Goal: Transaction & Acquisition: Obtain resource

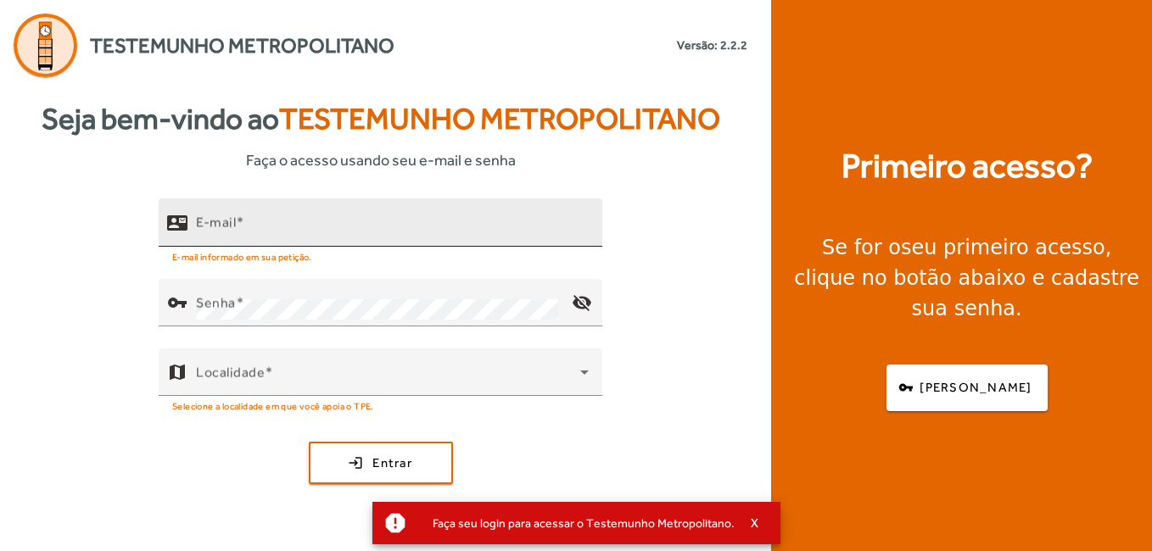
click at [364, 221] on input "E-mail" at bounding box center [392, 230] width 393 height 20
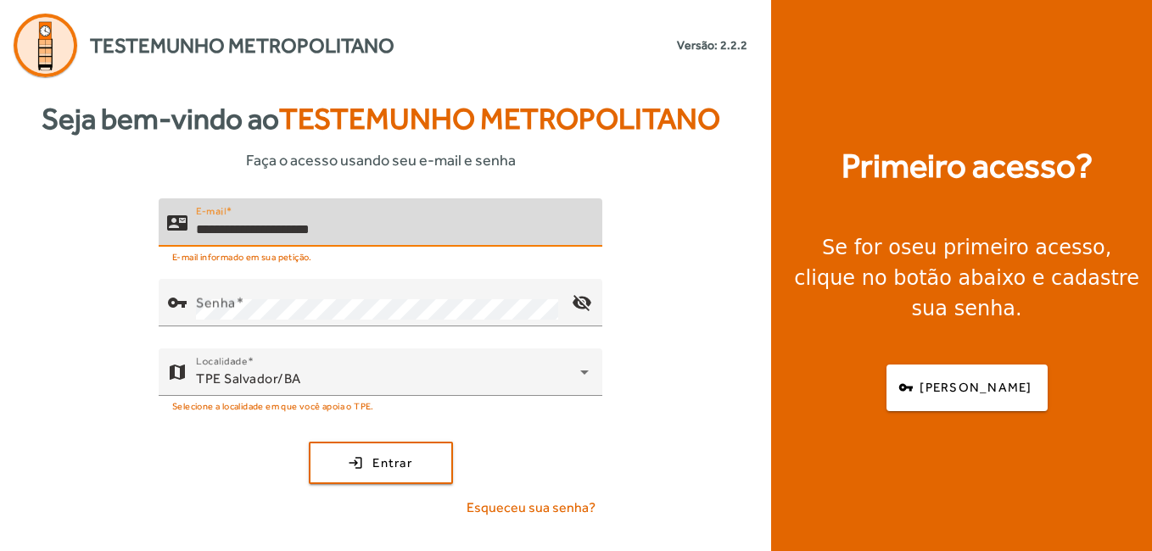
type input "**********"
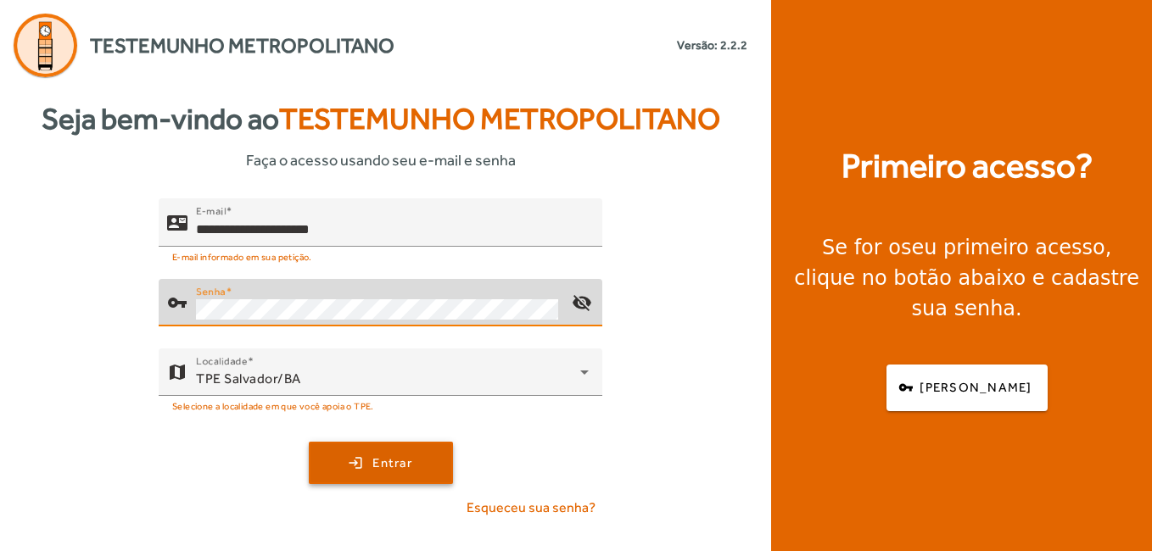
click at [407, 460] on span "Entrar" at bounding box center [392, 464] width 40 height 20
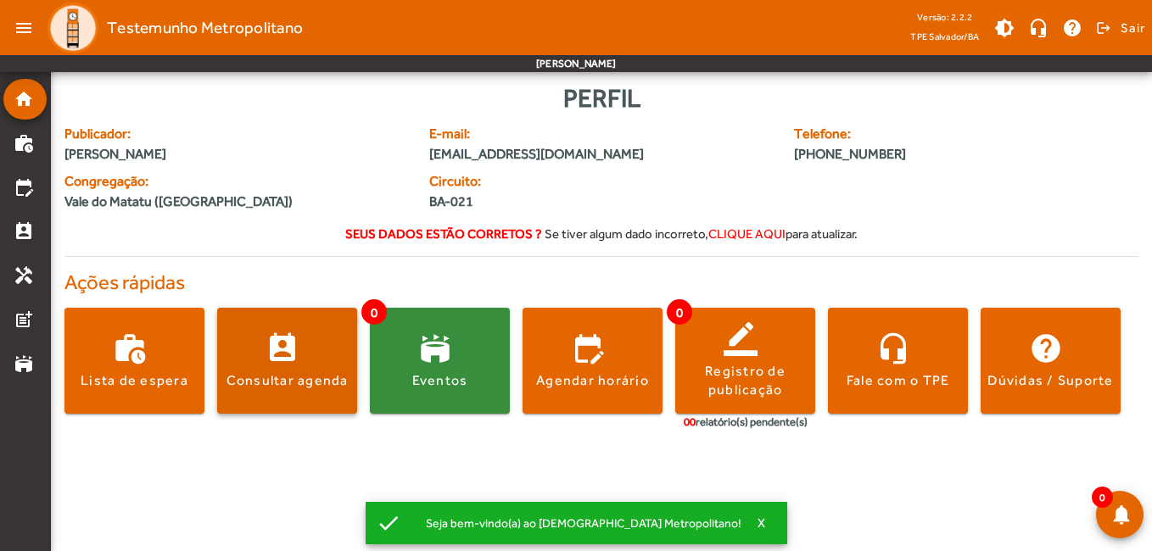
click at [298, 392] on span at bounding box center [287, 361] width 140 height 106
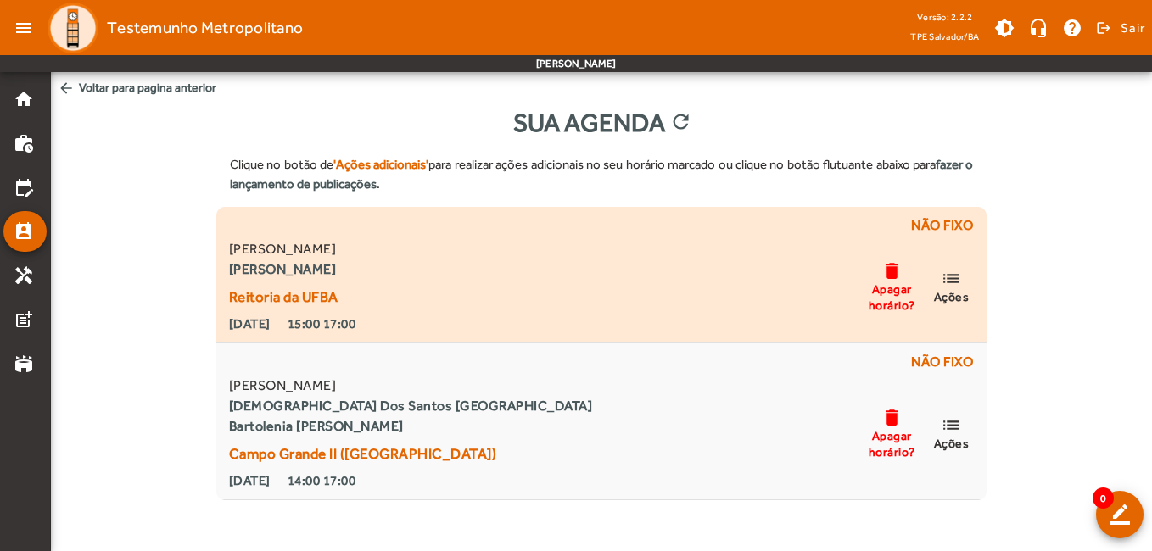
click at [947, 296] on span "Ações" at bounding box center [952, 296] width 36 height 15
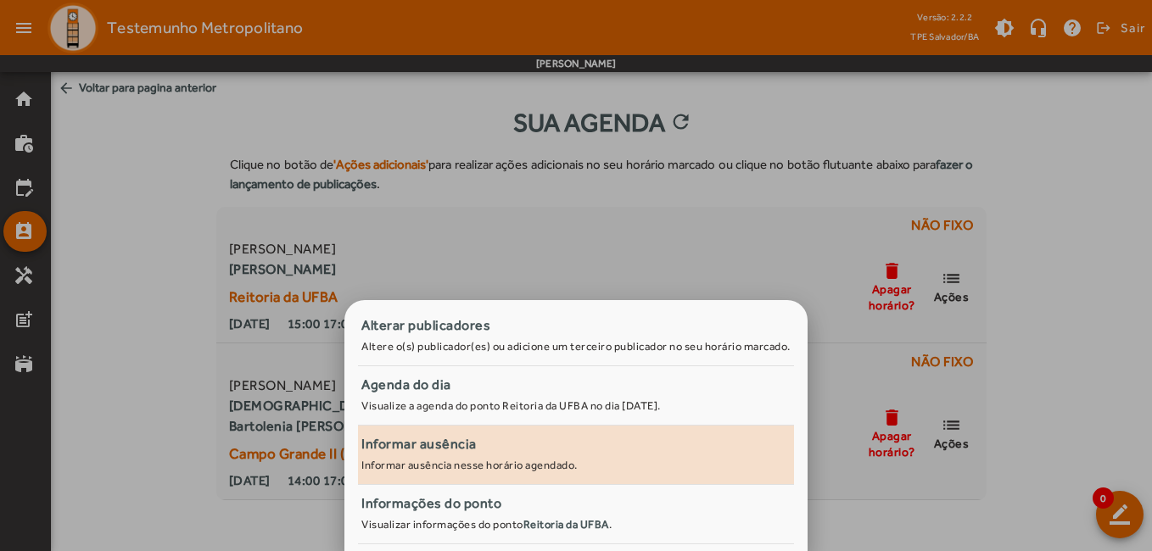
click at [488, 452] on div "Informar ausência" at bounding box center [575, 444] width 429 height 20
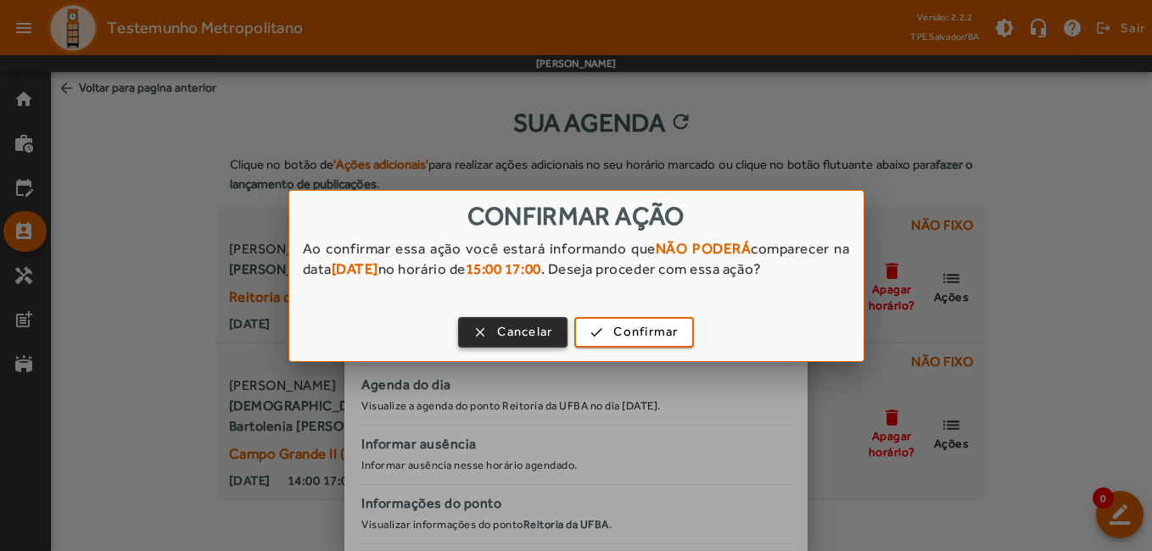
click at [507, 324] on span "Cancelar" at bounding box center [524, 332] width 55 height 20
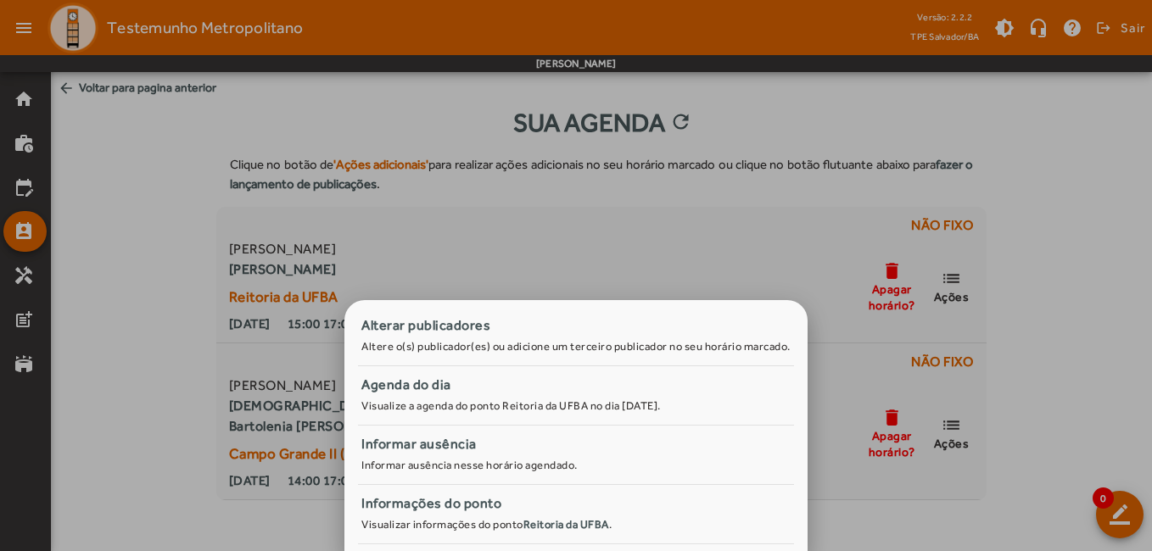
click at [721, 238] on div at bounding box center [576, 275] width 1152 height 551
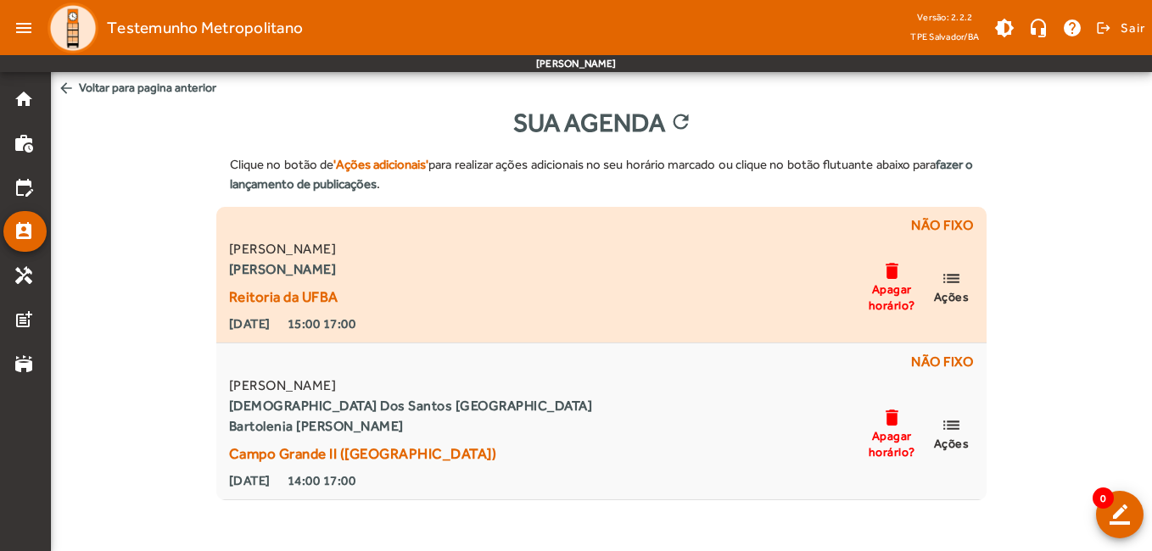
click at [887, 290] on span "Apagar horário?" at bounding box center [891, 297] width 51 height 31
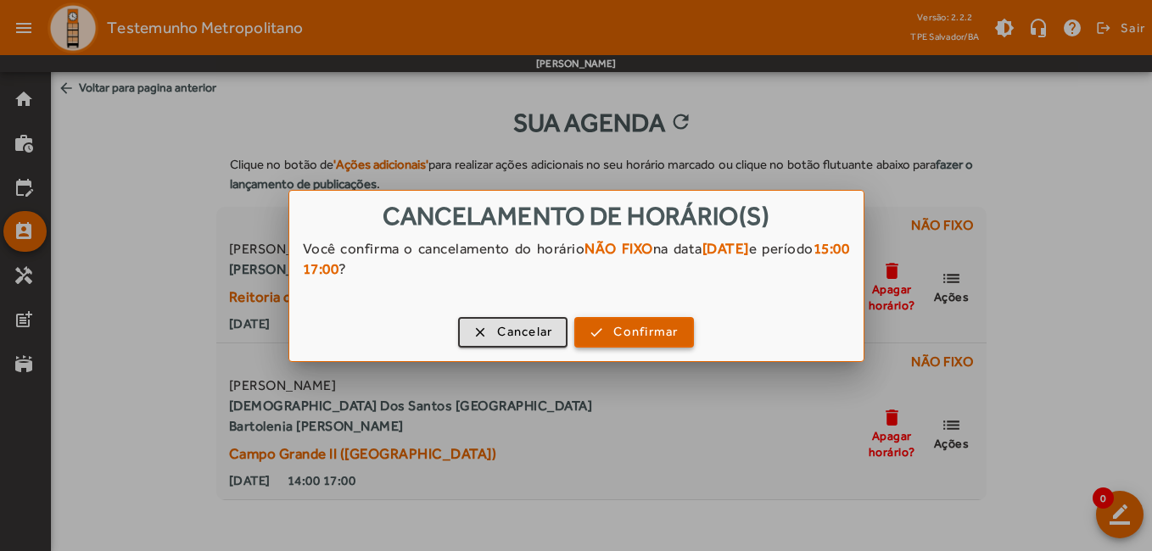
click at [642, 332] on span "Confirmar" at bounding box center [645, 332] width 64 height 20
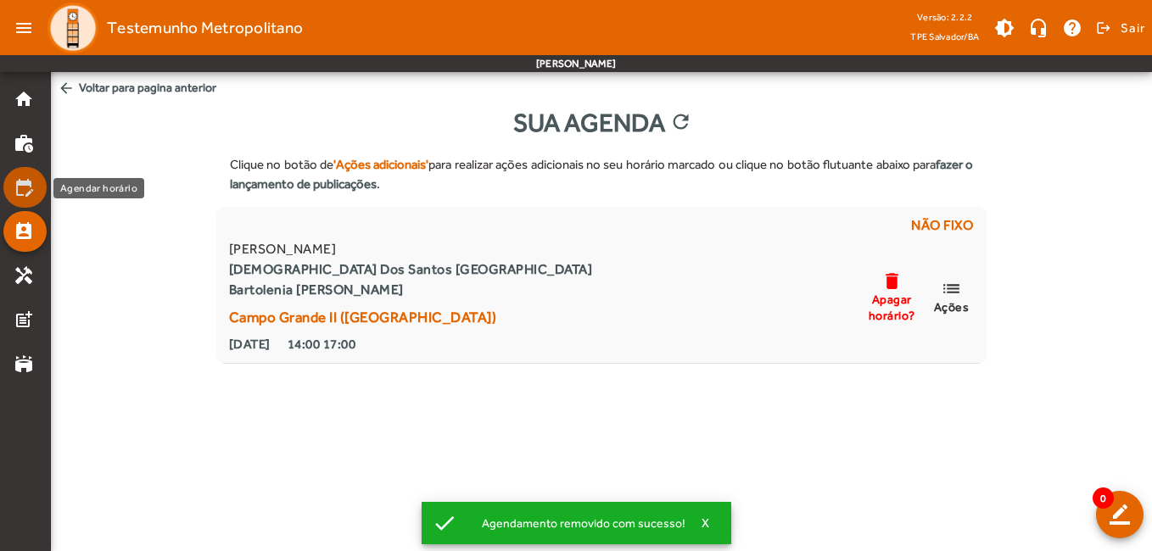
click at [20, 195] on mat-icon "edit_calendar" at bounding box center [24, 187] width 20 height 20
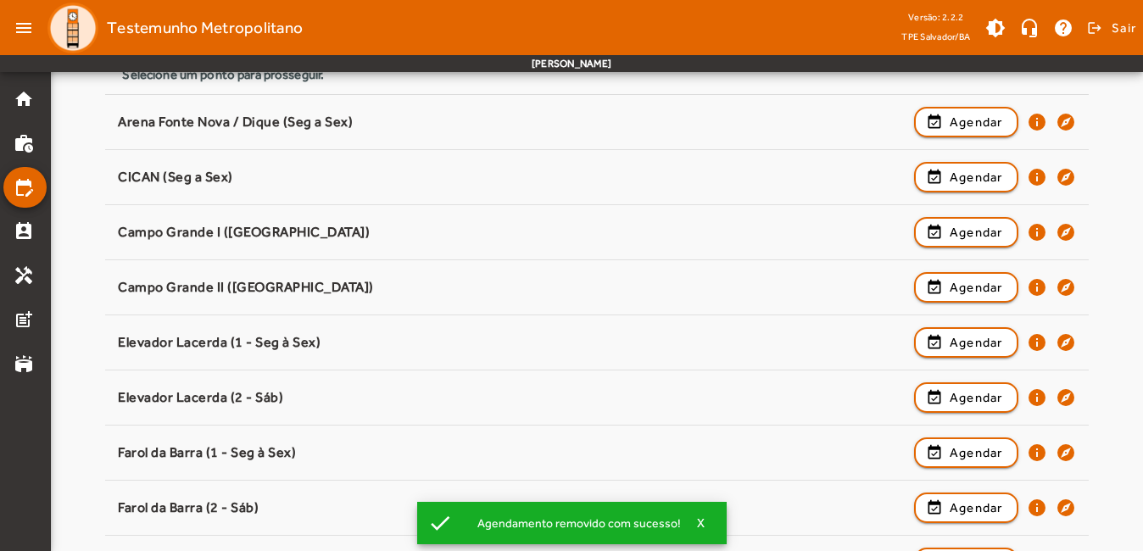
scroll to position [254, 0]
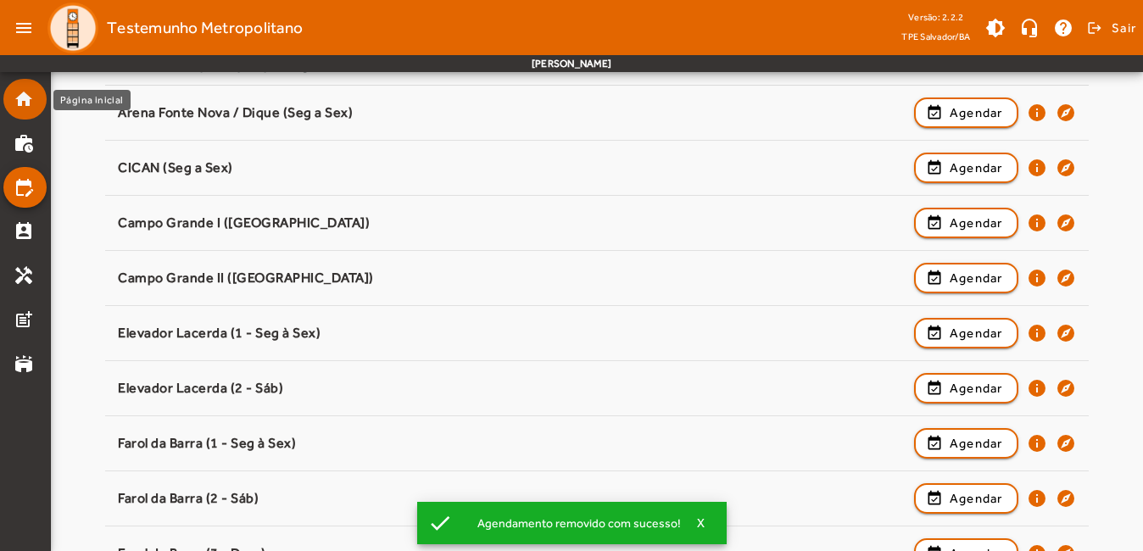
click at [14, 99] on mat-icon "home" at bounding box center [24, 99] width 20 height 20
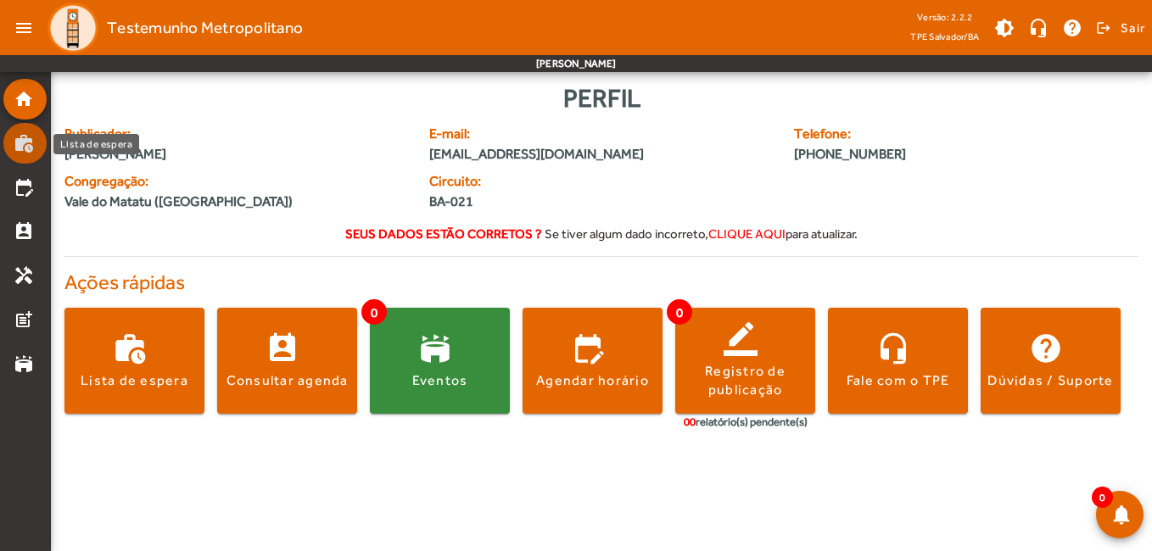
click at [25, 150] on mat-icon "work_history" at bounding box center [24, 143] width 20 height 20
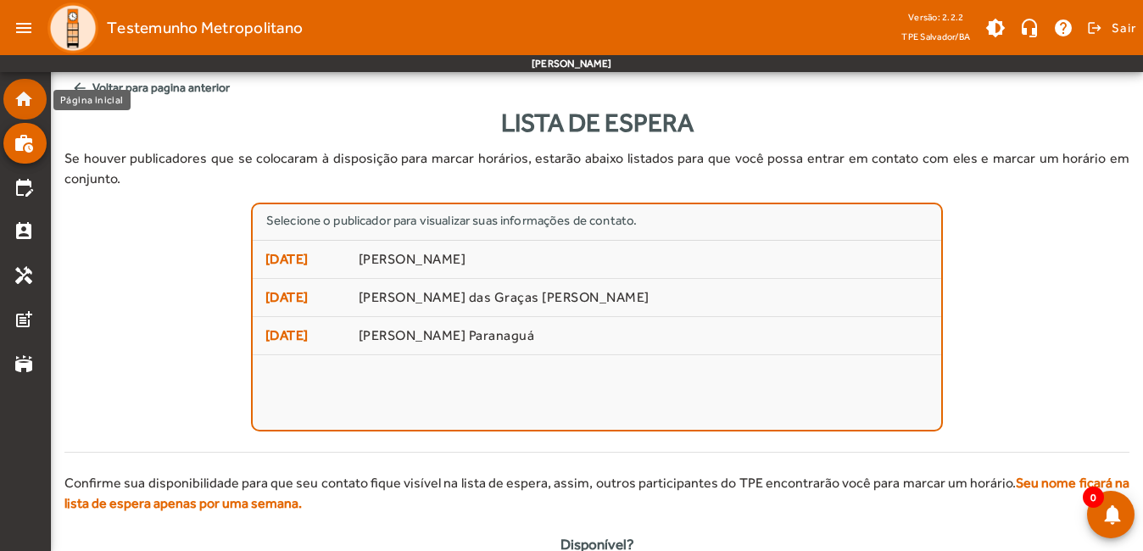
click at [18, 105] on mat-icon "home" at bounding box center [24, 99] width 20 height 20
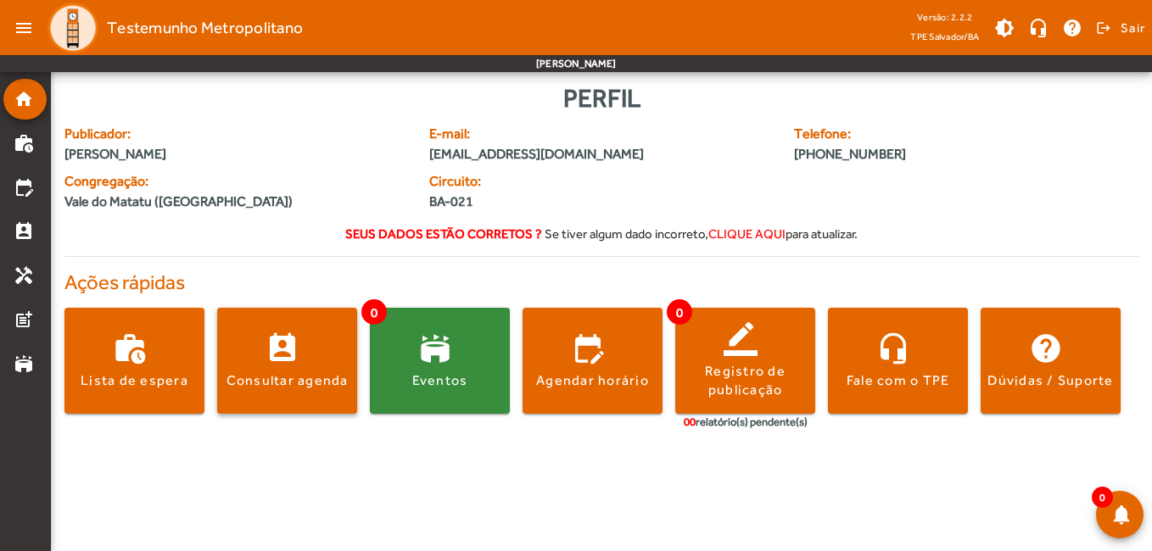
click at [279, 379] on div "Consultar agenda" at bounding box center [287, 381] width 122 height 19
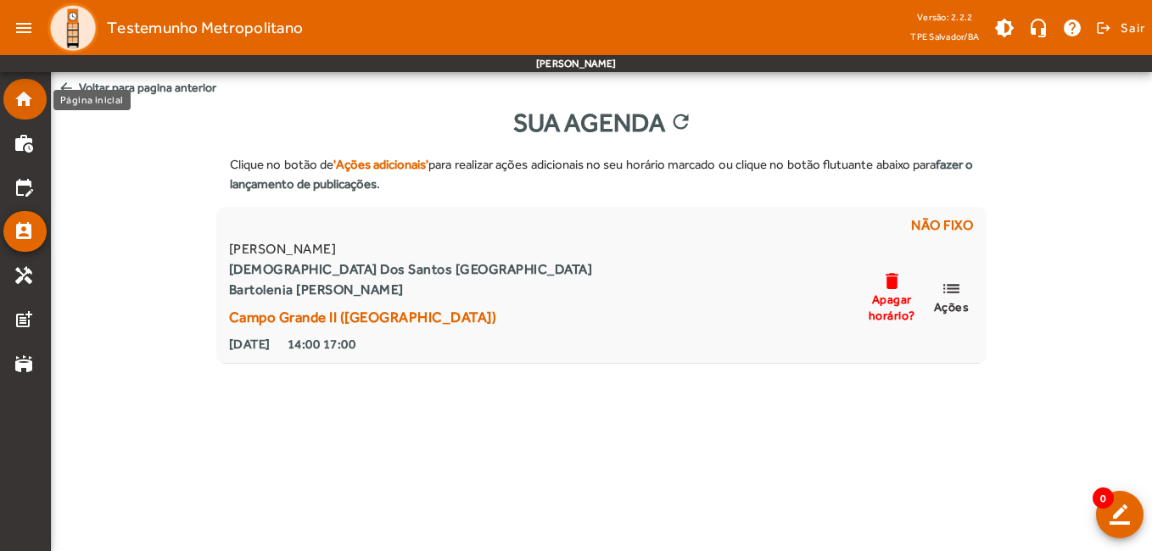
click at [25, 103] on mat-icon "home" at bounding box center [24, 99] width 20 height 20
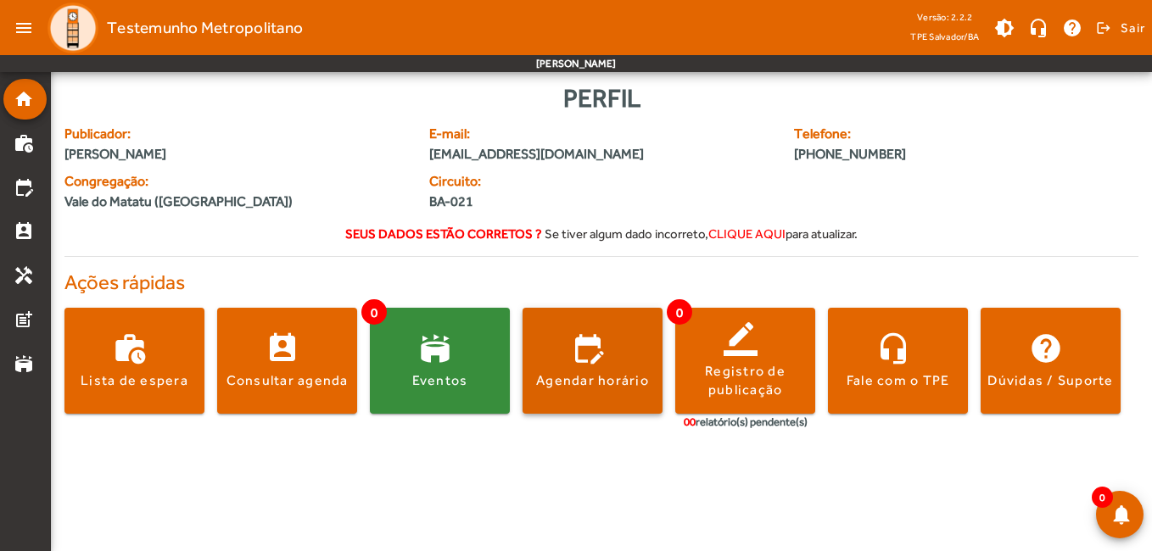
click at [610, 389] on div "Agendar horário" at bounding box center [592, 381] width 113 height 19
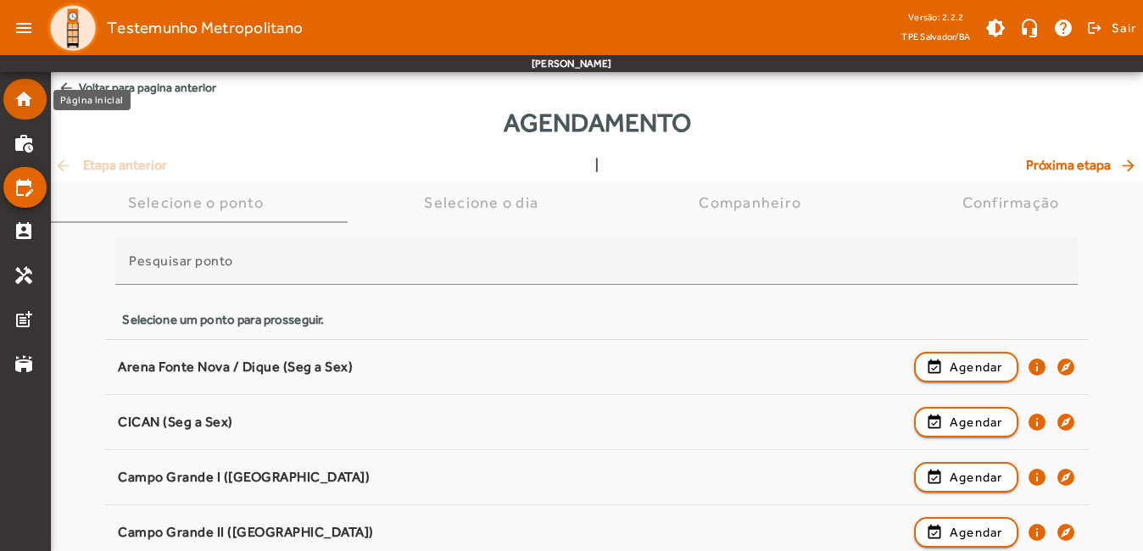
click at [34, 104] on link "home" at bounding box center [30, 99] width 33 height 20
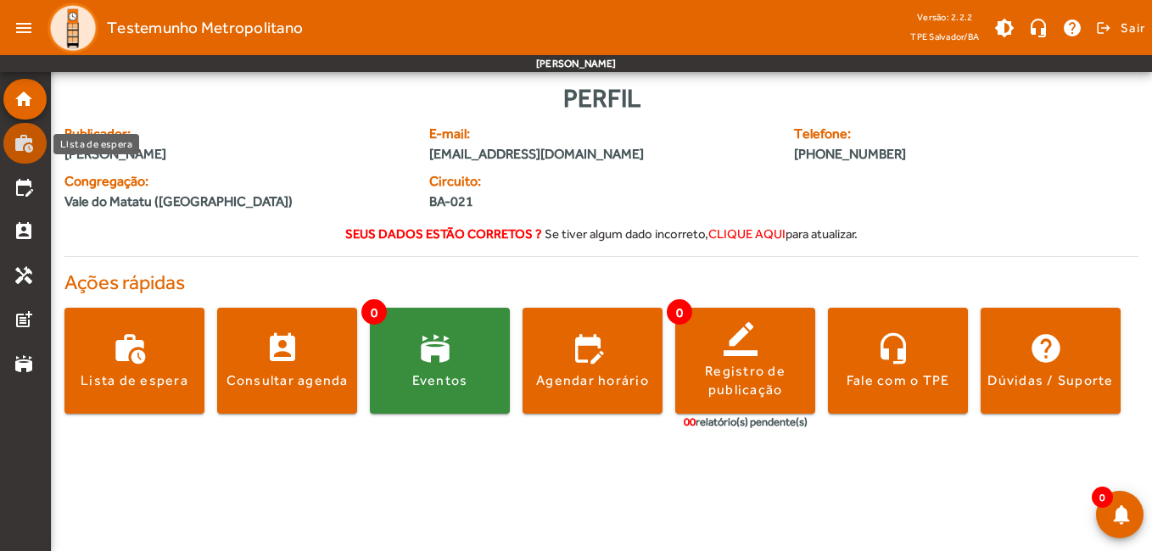
click at [26, 152] on mat-icon "work_history" at bounding box center [24, 143] width 20 height 20
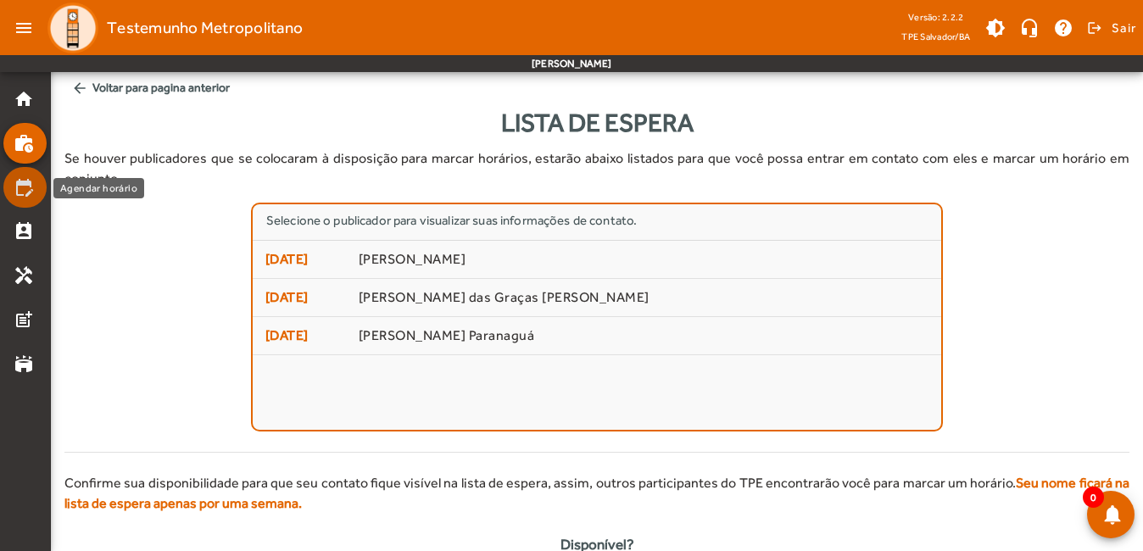
click at [28, 201] on mat-list-item "edit_calendar" at bounding box center [24, 187] width 43 height 41
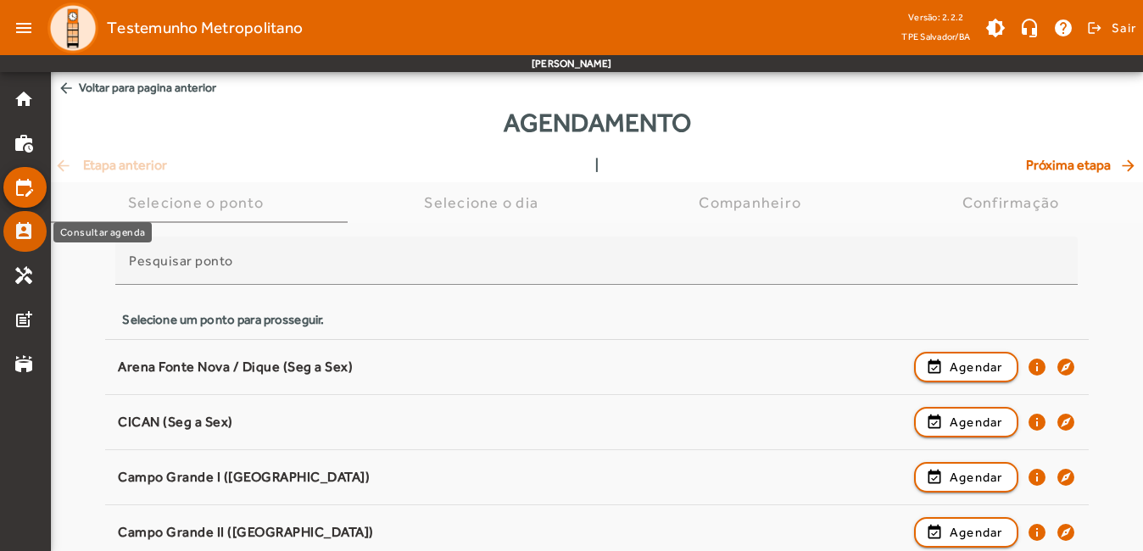
click at [22, 248] on mat-list-item "perm_contact_calendar" at bounding box center [24, 231] width 43 height 41
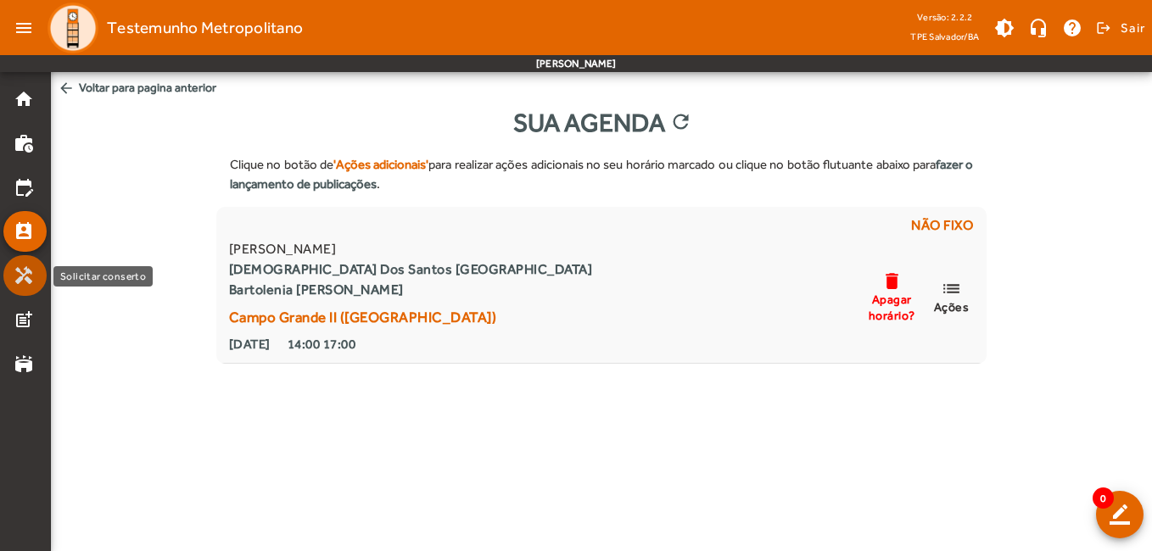
click at [20, 274] on mat-icon "handyman" at bounding box center [24, 275] width 20 height 20
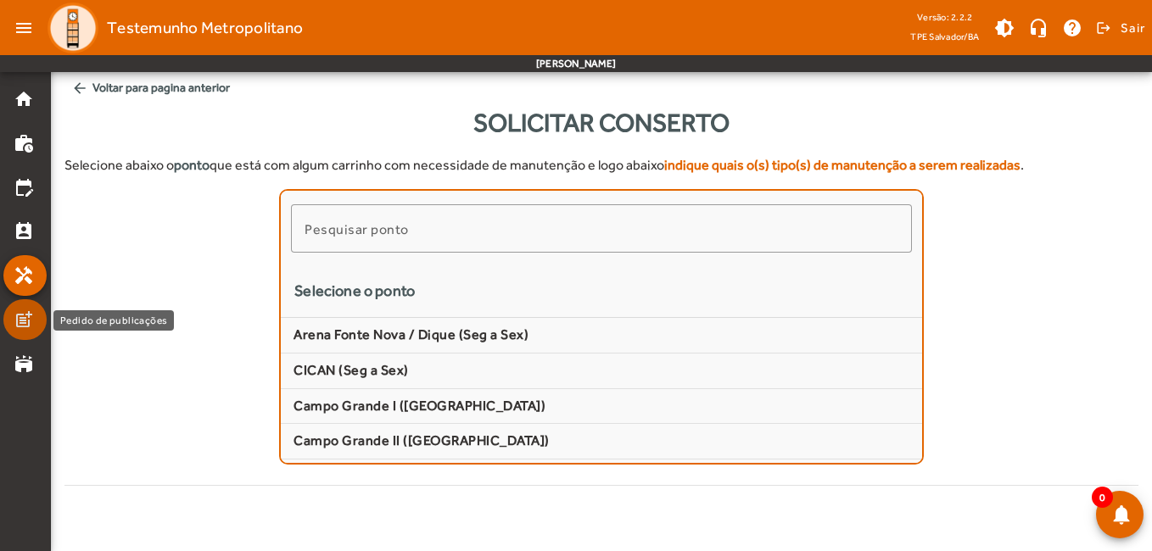
click at [20, 327] on mat-icon "post_add" at bounding box center [24, 320] width 20 height 20
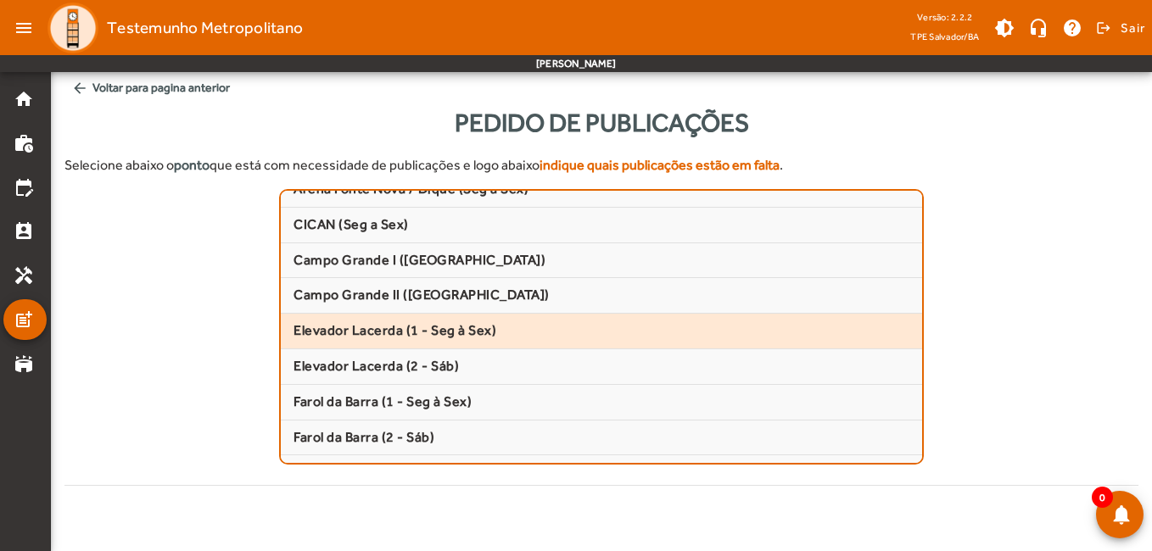
scroll to position [259, 0]
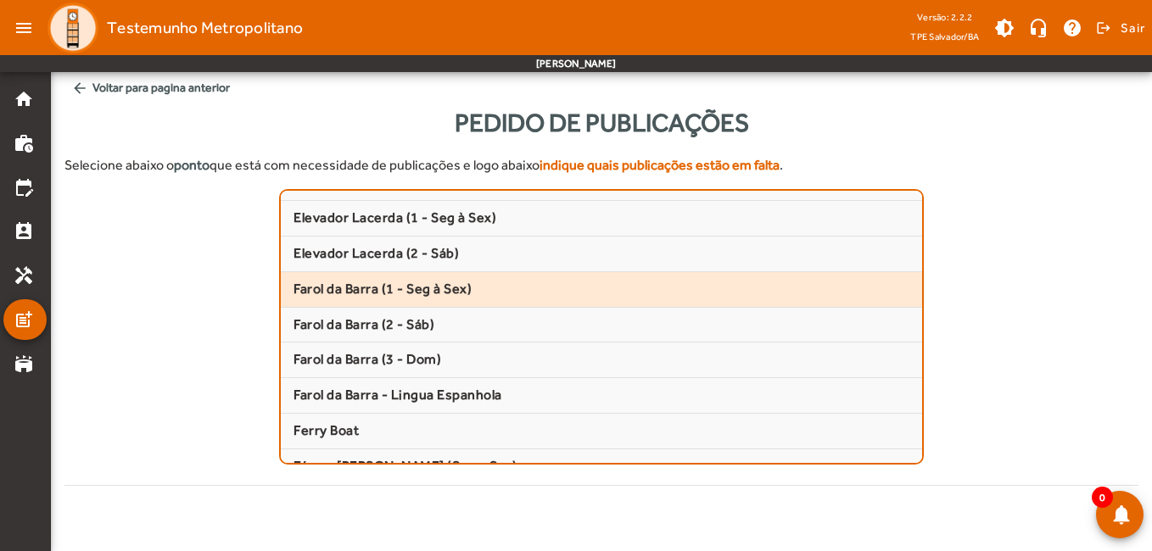
click at [441, 293] on span "Farol da Barra (1 - Seg à Sex)" at bounding box center [601, 290] width 616 height 18
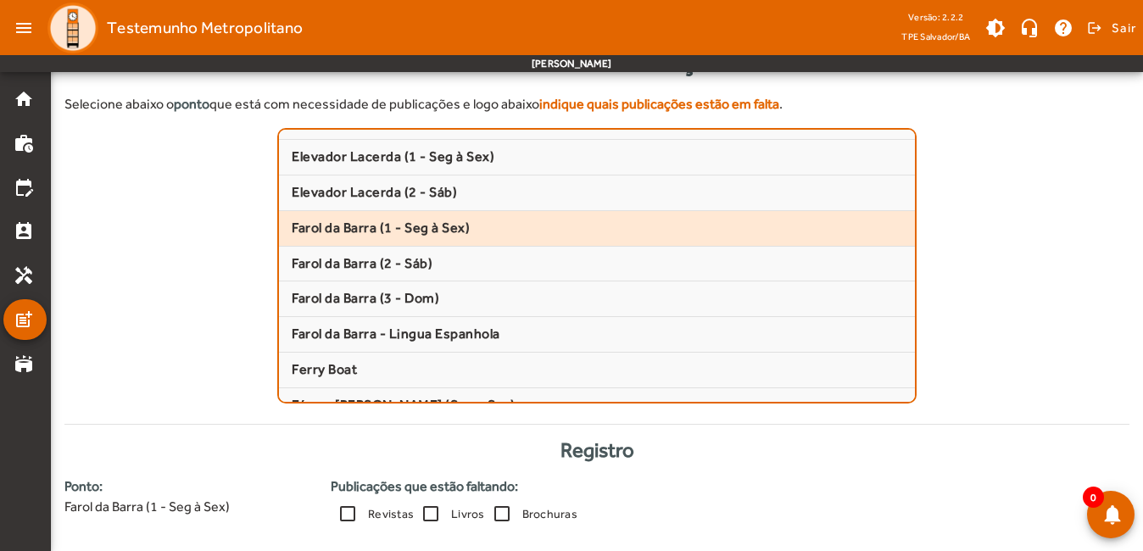
scroll to position [112, 0]
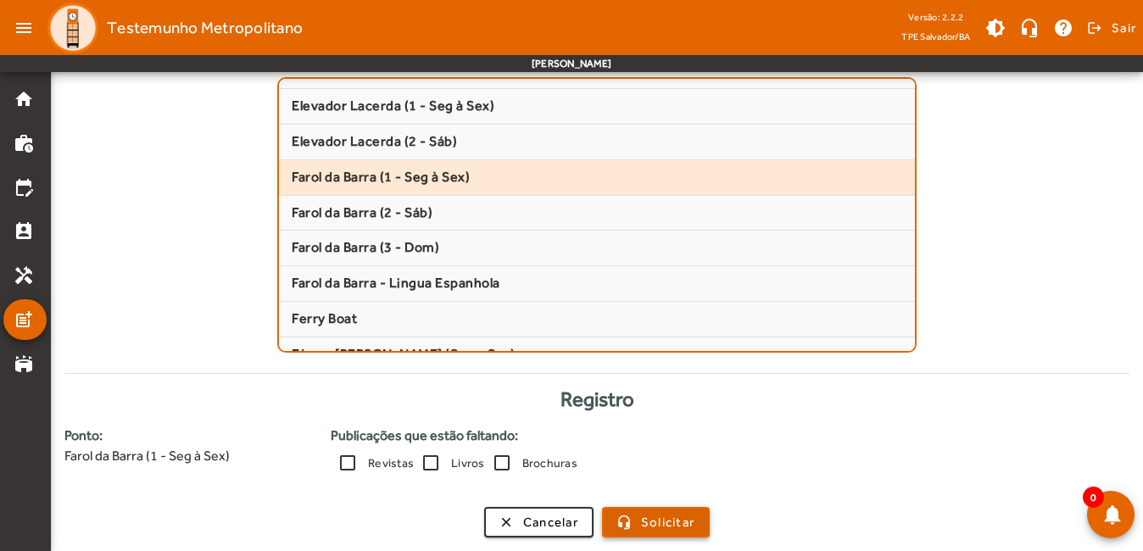
click at [669, 522] on span "Solicitar" at bounding box center [667, 523] width 53 height 20
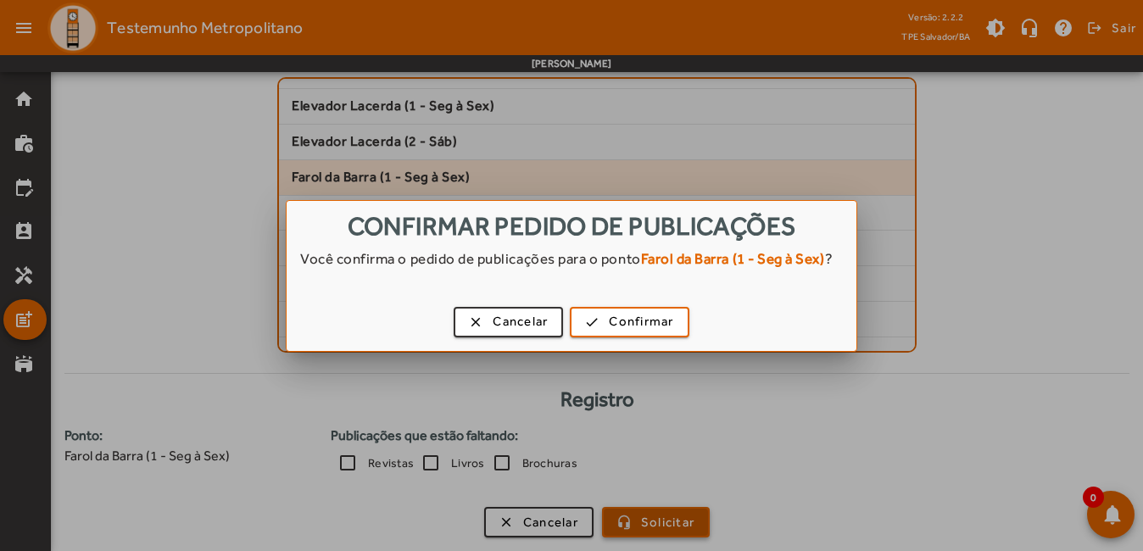
scroll to position [0, 0]
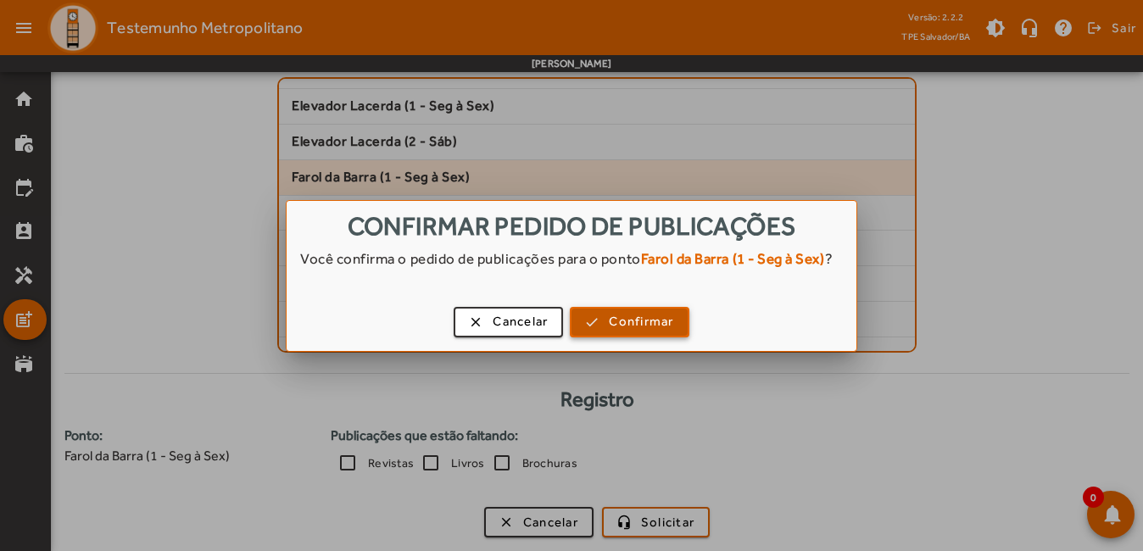
click at [652, 332] on span "Confirmar" at bounding box center [641, 322] width 64 height 20
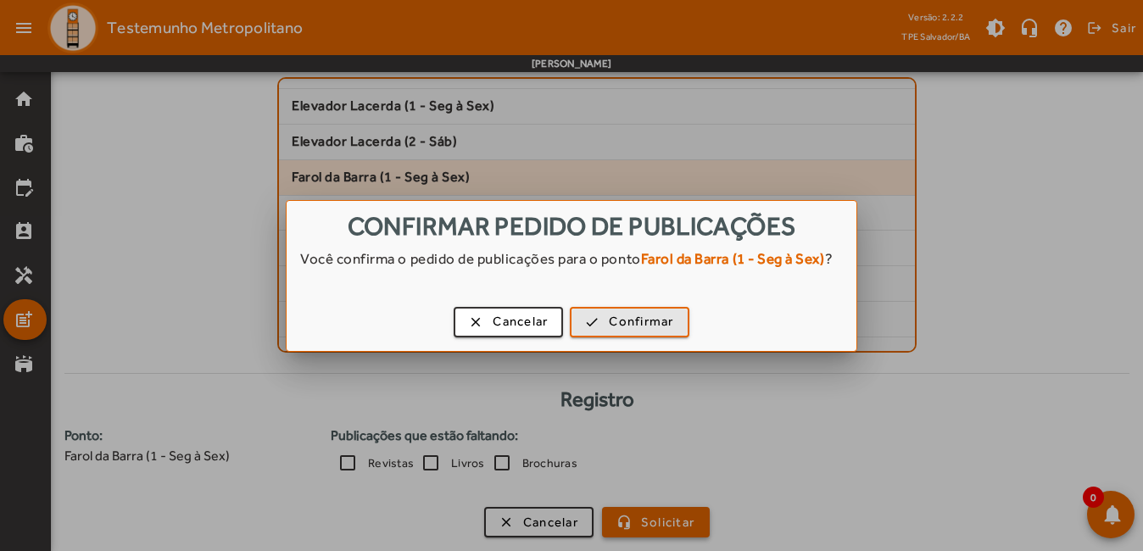
scroll to position [112, 0]
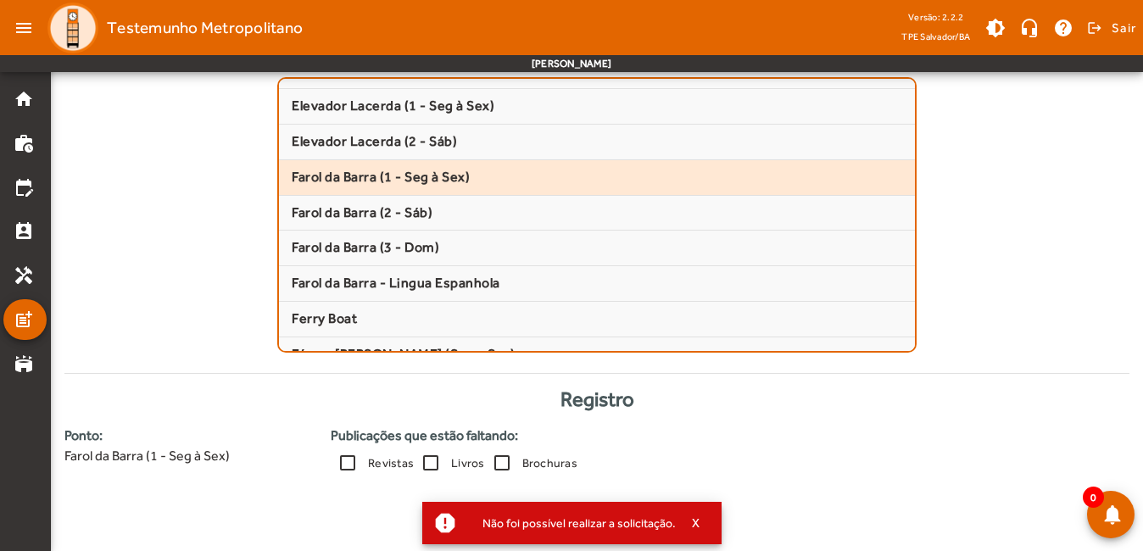
click at [290, 507] on div "clear Cancelar headset_mic Solicitar" at bounding box center [597, 522] width 1086 height 31
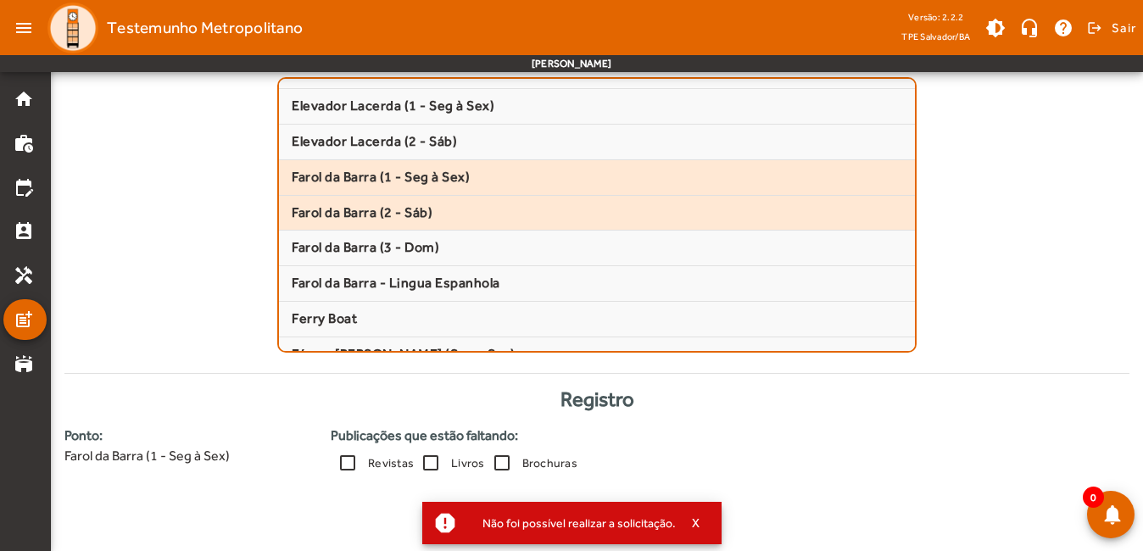
click at [391, 216] on span "Farol da Barra (2 - Sáb)" at bounding box center [597, 213] width 611 height 18
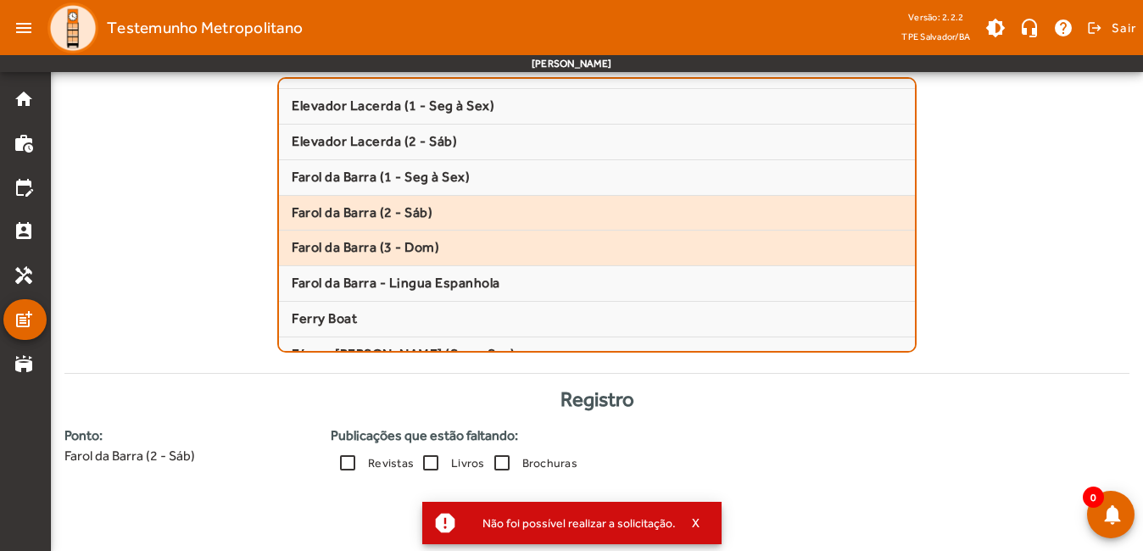
click at [393, 232] on mat-list-item "Farol da Barra (3 - Dom)" at bounding box center [597, 249] width 636 height 36
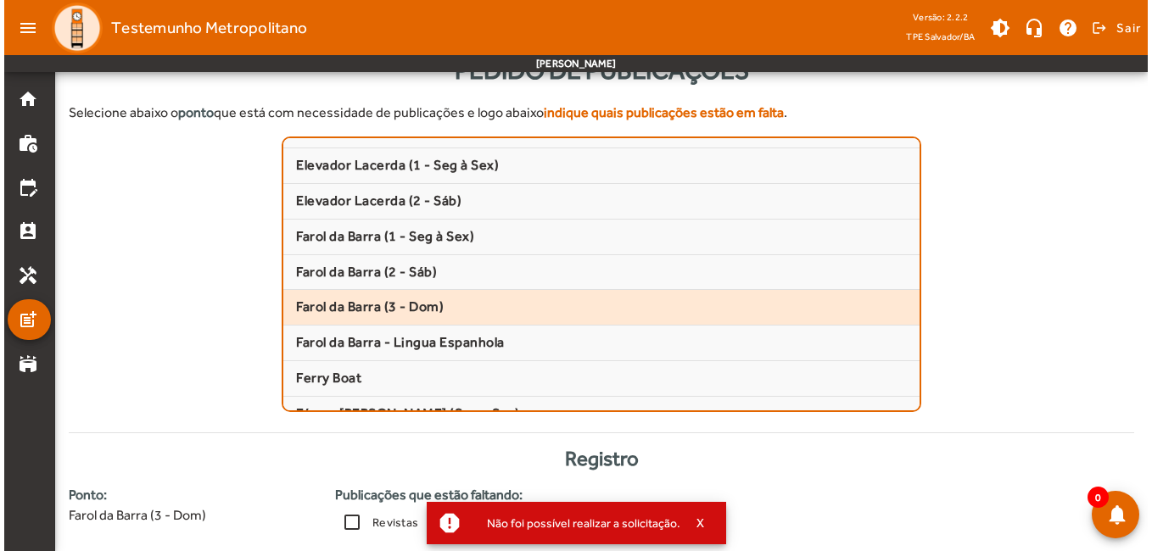
scroll to position [0, 0]
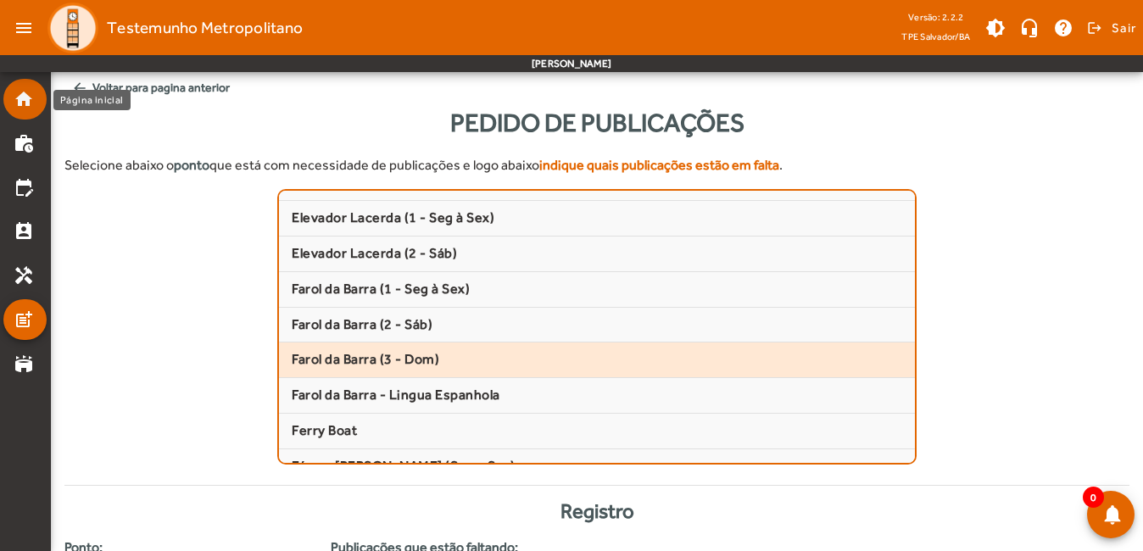
click at [36, 98] on link "home" at bounding box center [30, 99] width 33 height 20
